Goal: Entertainment & Leisure: Consume media (video, audio)

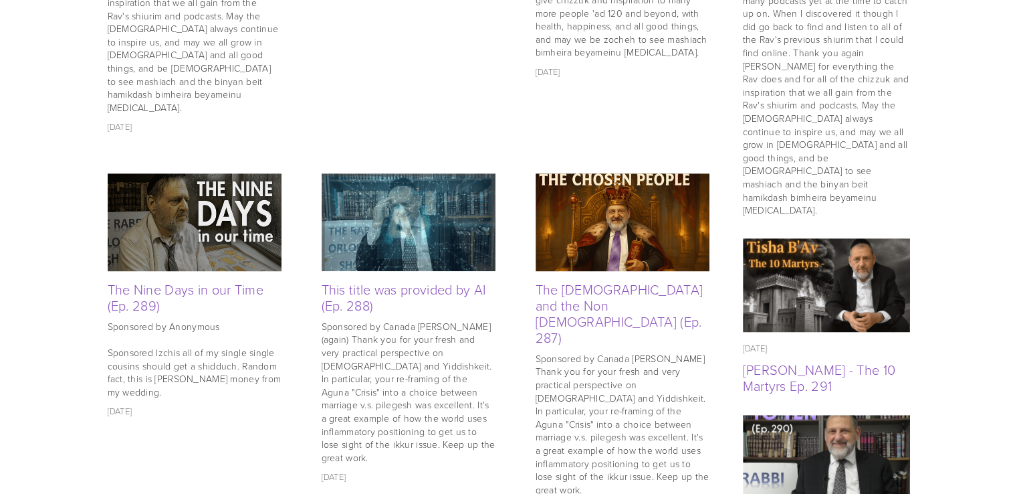
scroll to position [984, 0]
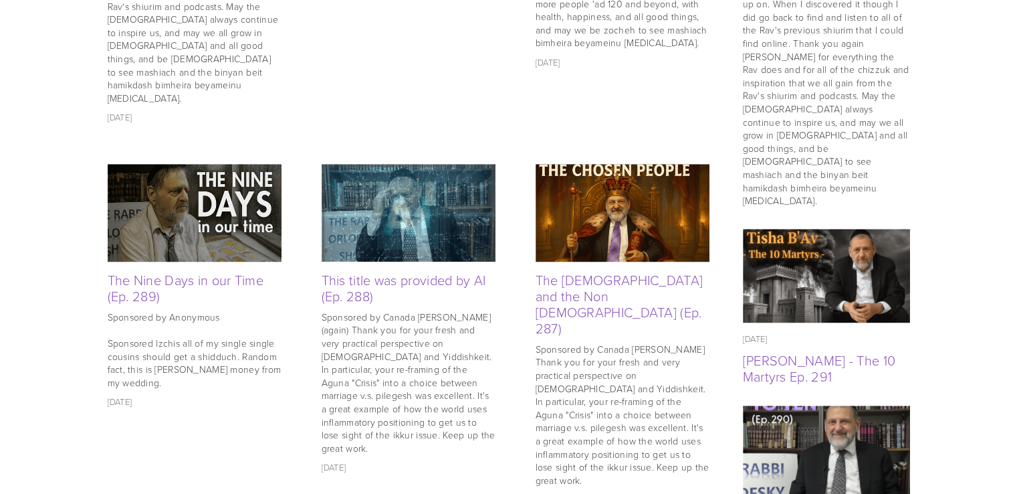
click at [179, 187] on img at bounding box center [195, 212] width 174 height 116
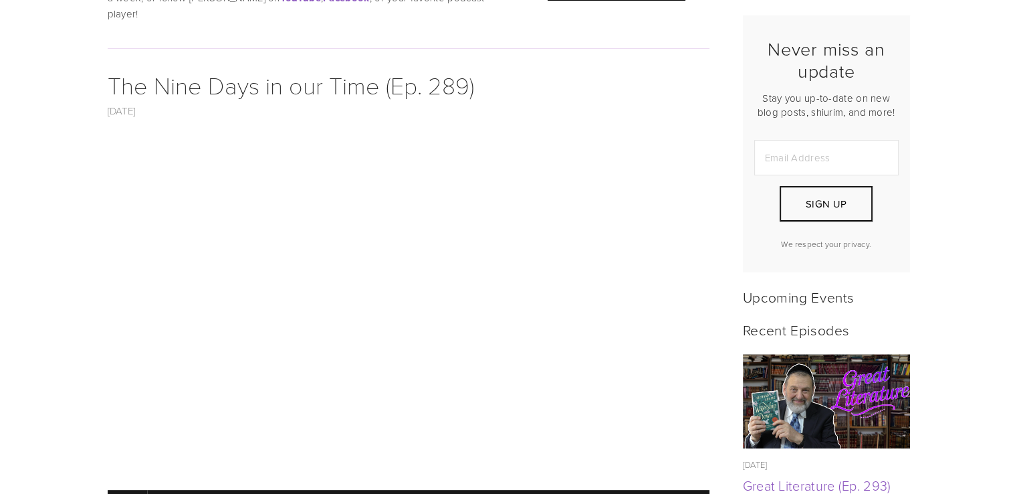
scroll to position [358, 0]
